Goal: Information Seeking & Learning: Check status

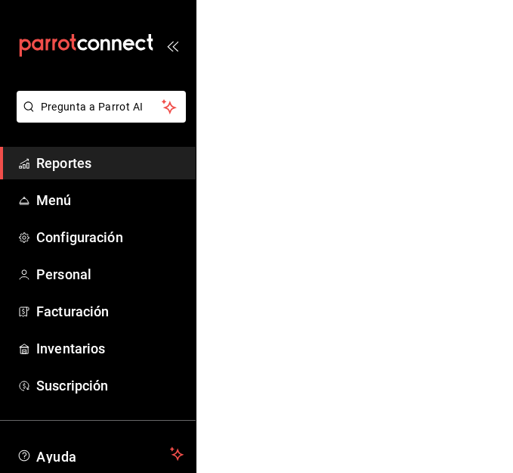
click at [82, 159] on span "Reportes" at bounding box center [109, 163] width 147 height 20
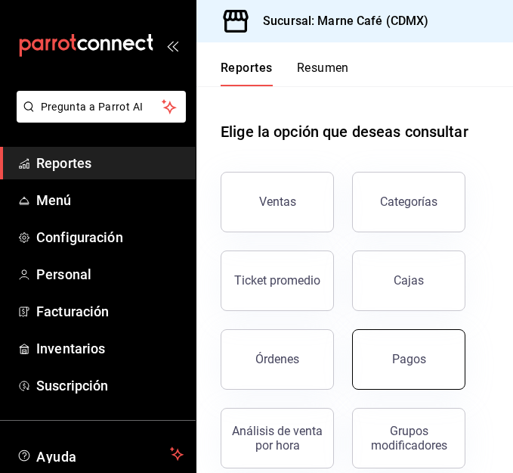
scroll to position [30, 0]
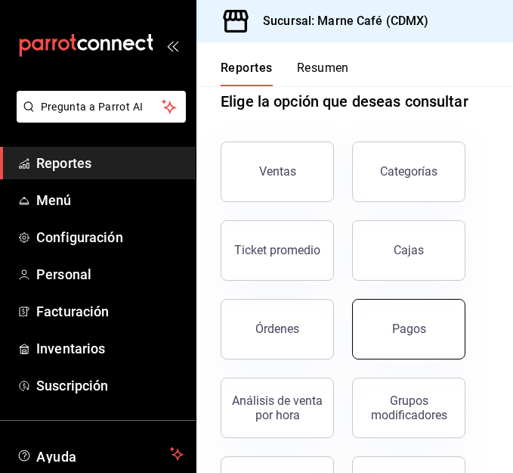
click at [403, 326] on div "Pagos" at bounding box center [409, 328] width 34 height 14
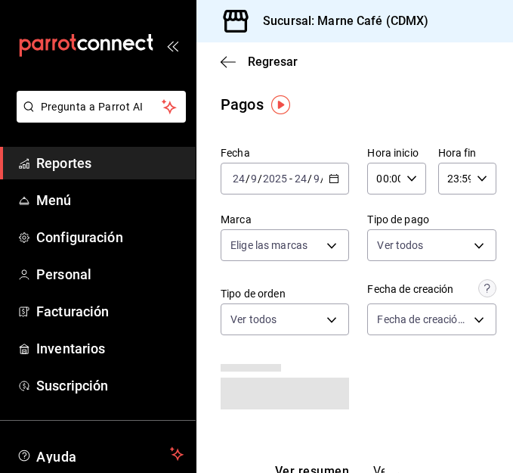
click at [331, 176] on icon "button" at bounding box center [334, 178] width 11 height 11
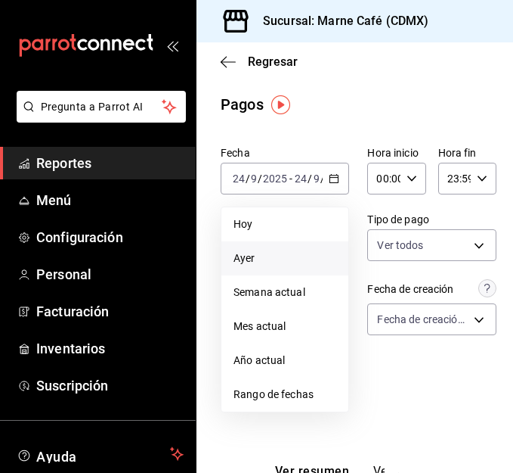
click at [269, 252] on span "Ayer" at bounding box center [285, 258] width 103 height 16
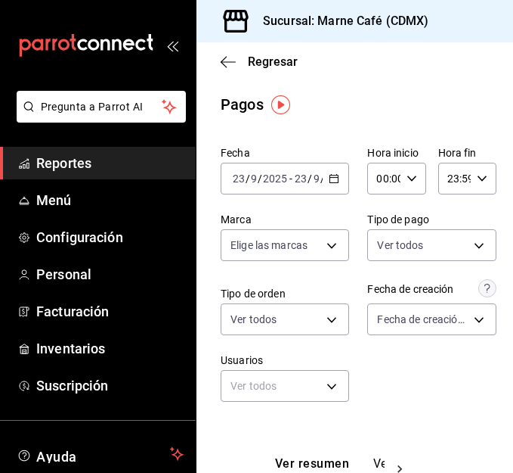
click at [333, 181] on \(Stroke\) "button" at bounding box center [334, 179] width 9 height 8
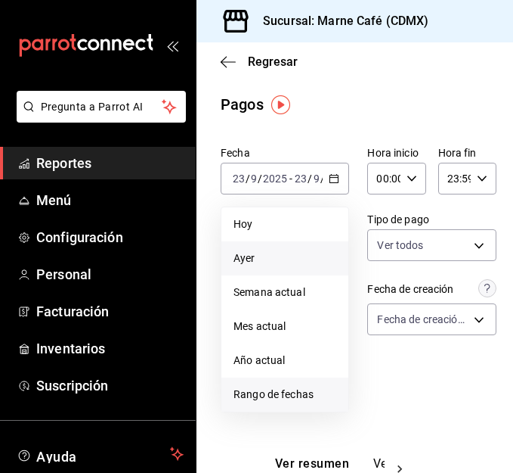
click at [291, 387] on span "Rango de fechas" at bounding box center [285, 394] width 103 height 16
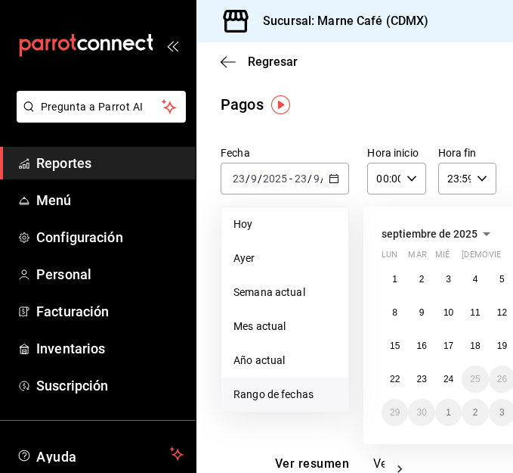
scroll to position [0, 96]
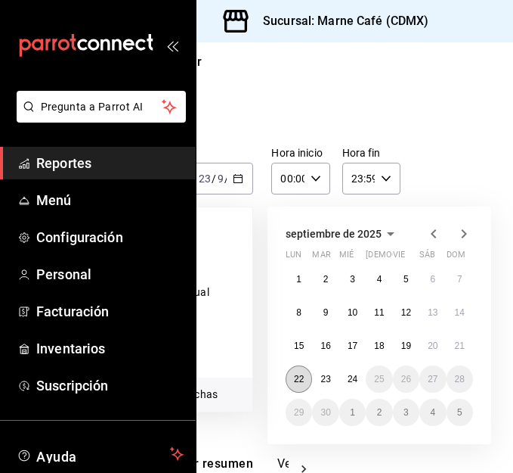
click at [297, 367] on button "22" at bounding box center [299, 378] width 26 height 27
click at [349, 374] on abbr "24" at bounding box center [353, 379] width 10 height 11
